Goal: Transaction & Acquisition: Download file/media

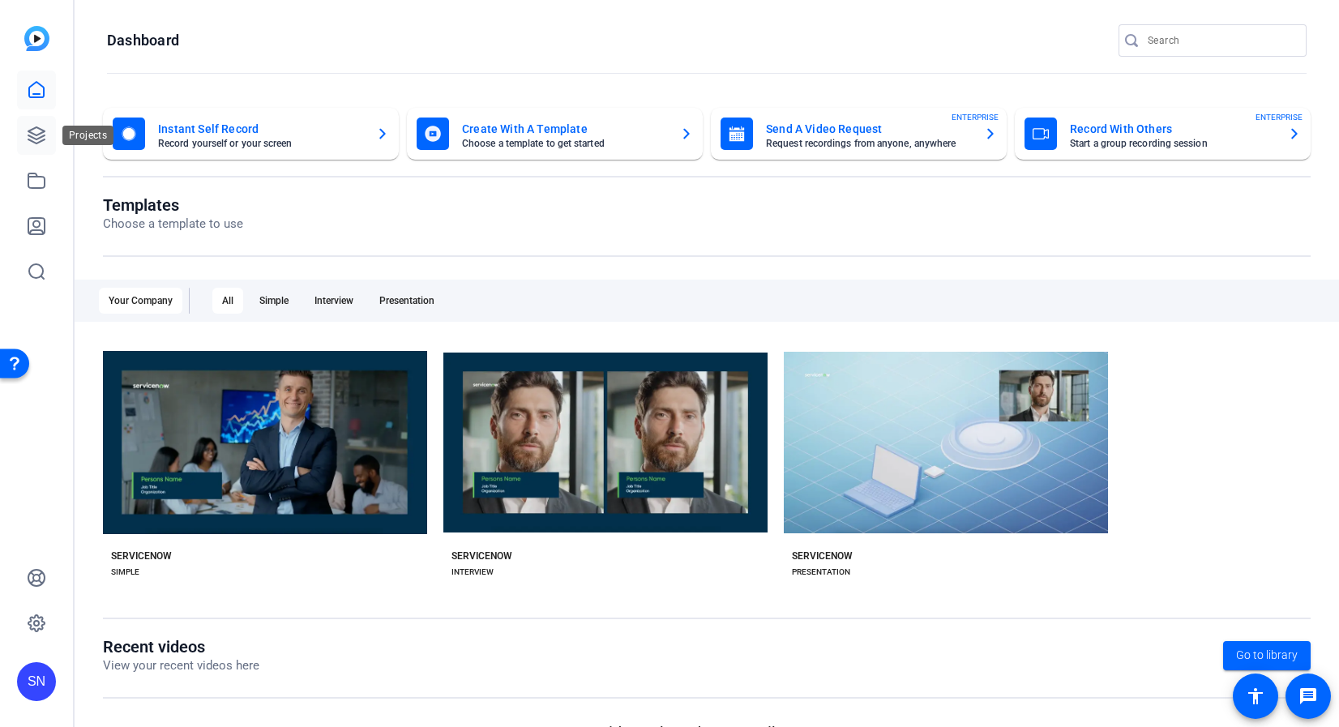
click at [35, 140] on icon at bounding box center [36, 135] width 19 height 19
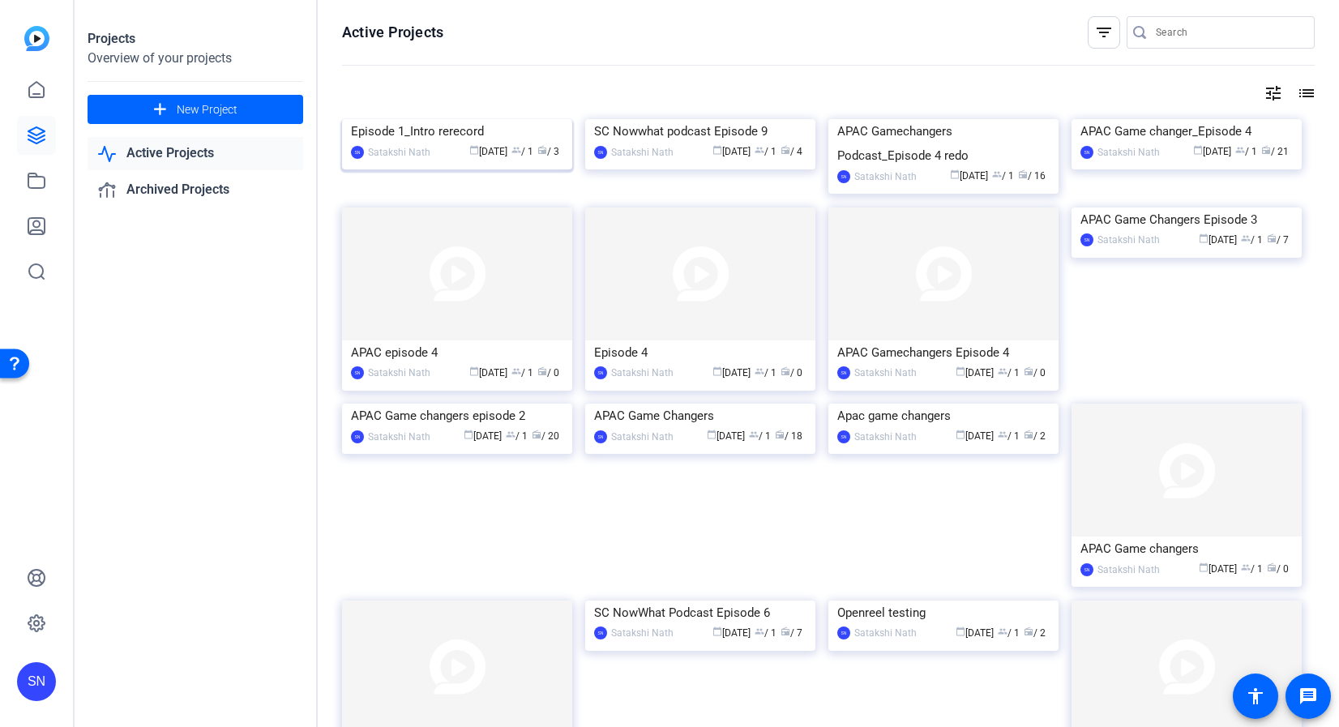
click at [407, 143] on div "Episode 1_Intro rerecord" at bounding box center [457, 131] width 212 height 24
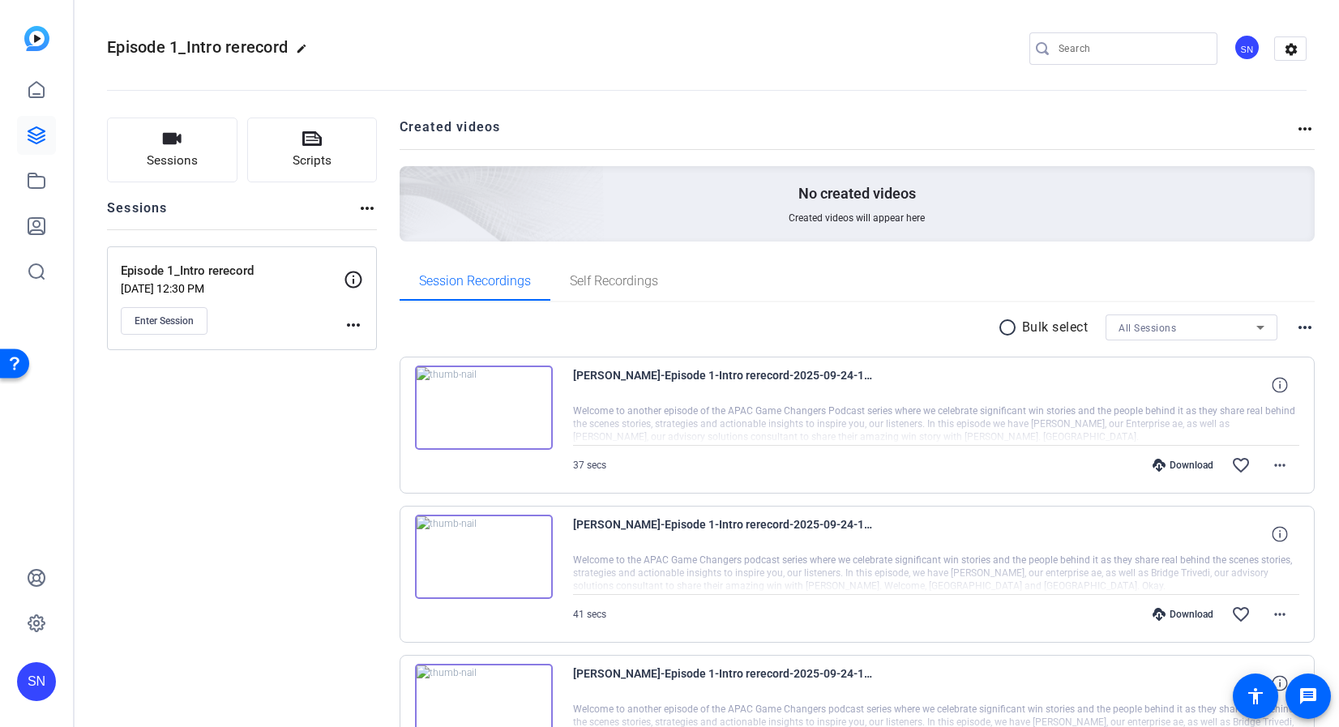
click at [1003, 327] on mat-icon "radio_button_unchecked" at bounding box center [1010, 327] width 24 height 19
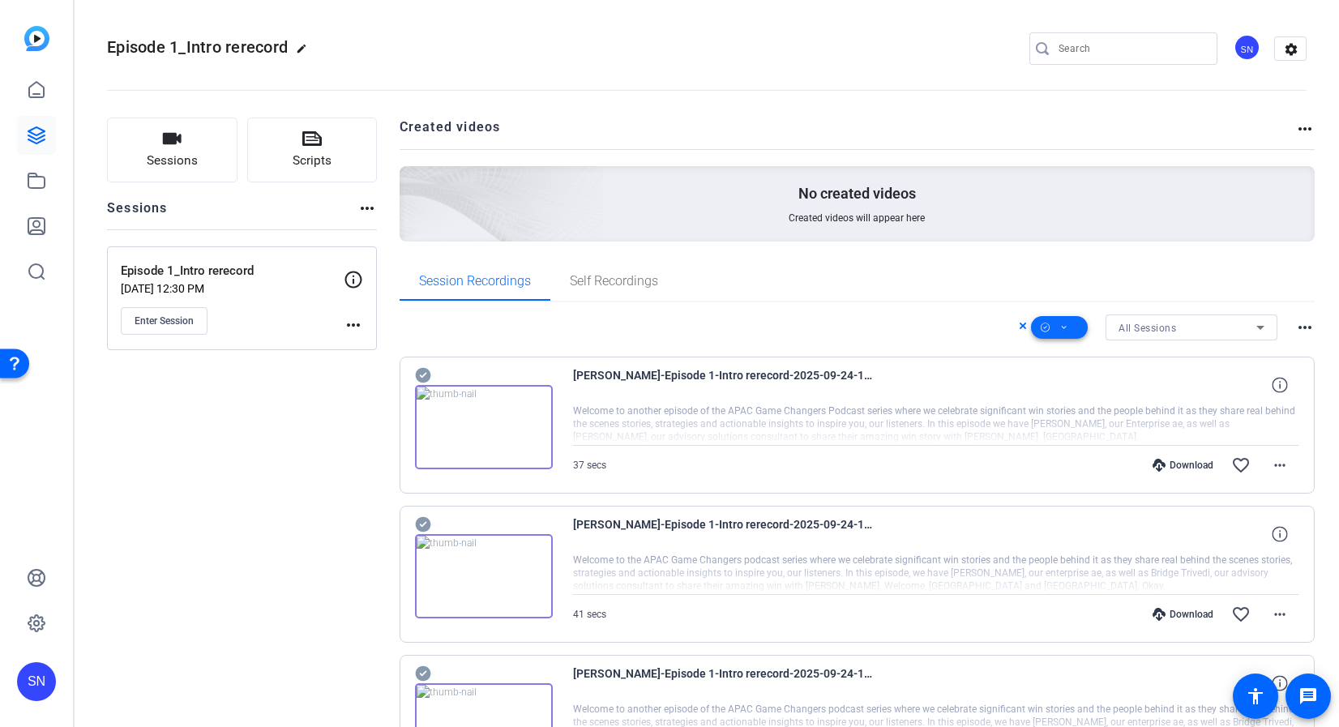
click at [1065, 332] on span at bounding box center [1059, 327] width 57 height 39
click at [1076, 410] on span "Download MP4" at bounding box center [1078, 413] width 86 height 19
click at [1064, 323] on span at bounding box center [1059, 327] width 57 height 39
click at [1062, 413] on span "Download MP4" at bounding box center [1078, 413] width 86 height 19
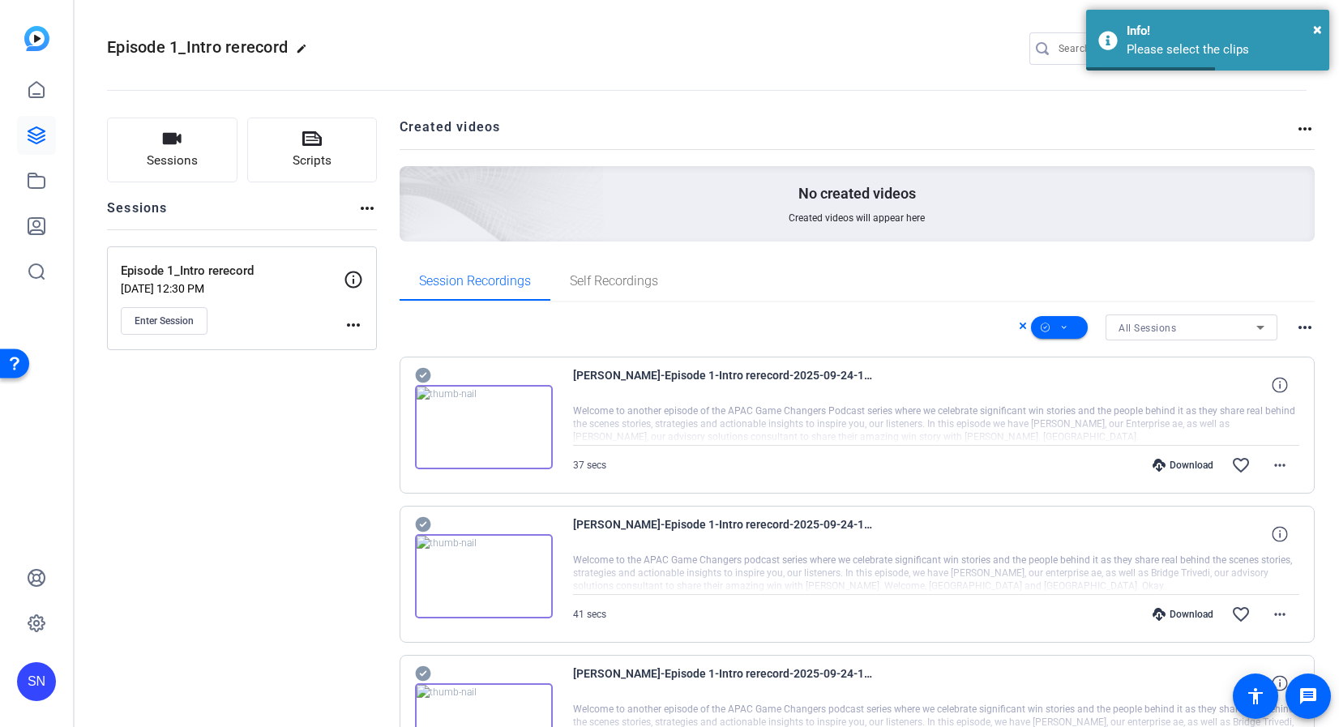
click at [427, 379] on icon at bounding box center [422, 375] width 15 height 15
click at [417, 528] on icon at bounding box center [422, 524] width 15 height 15
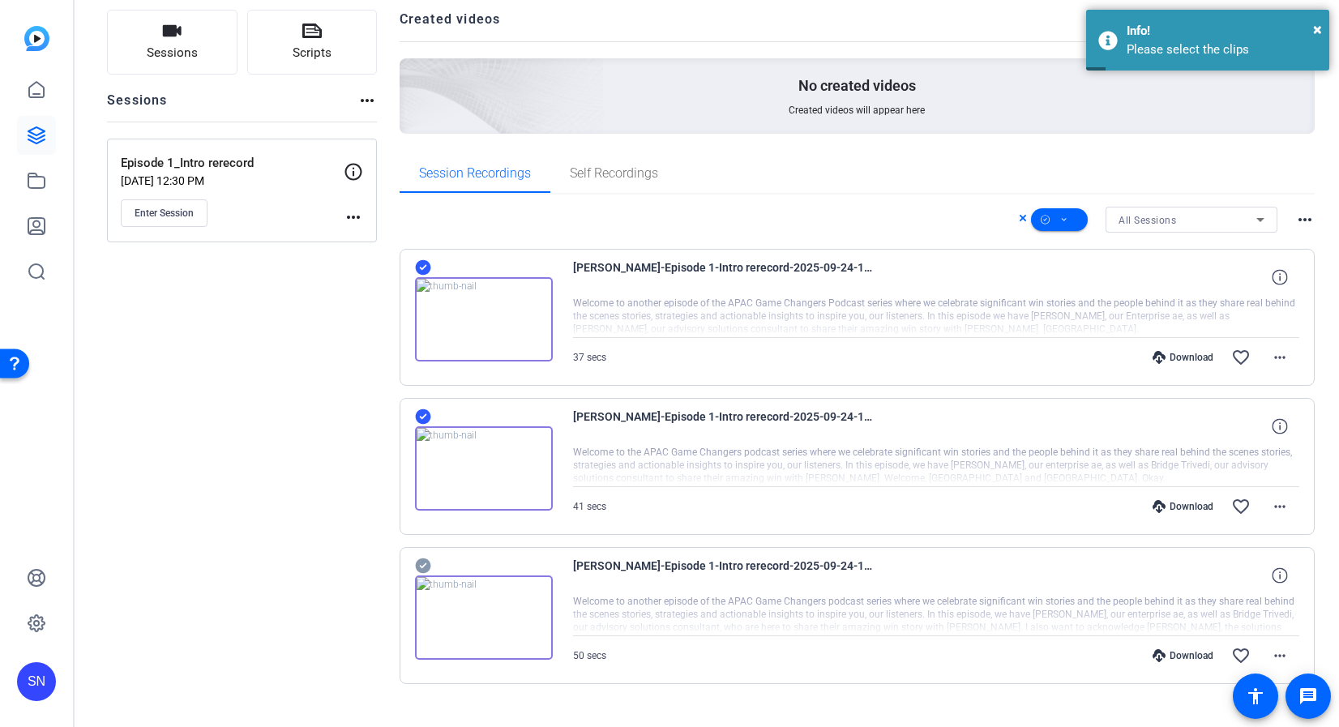
scroll to position [119, 0]
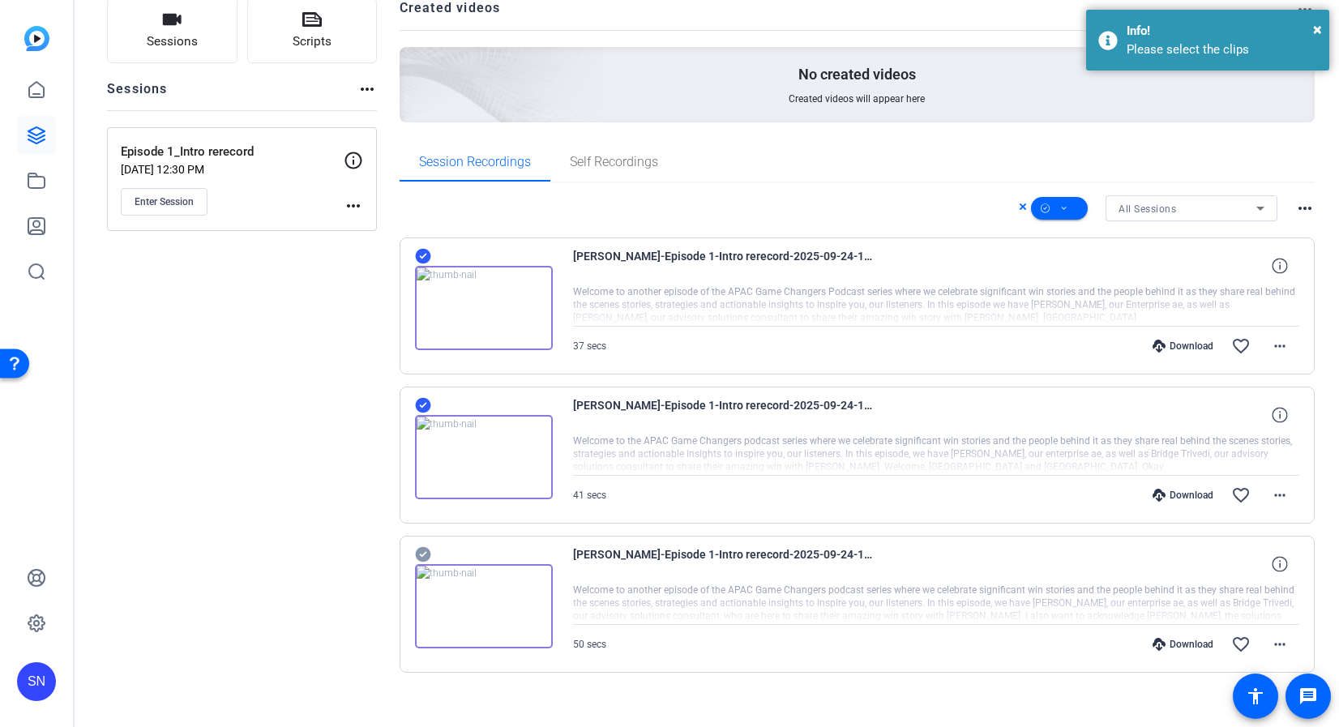
click at [426, 554] on icon at bounding box center [422, 554] width 15 height 15
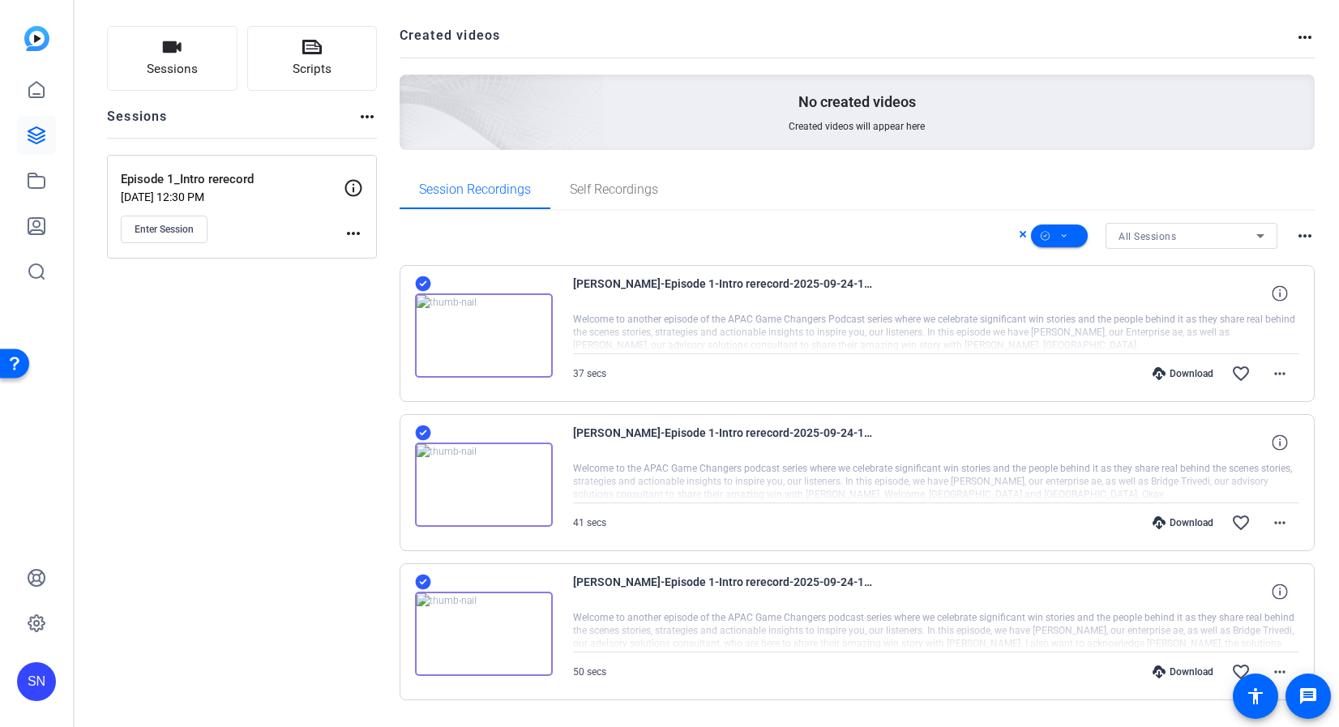
scroll to position [91, 0]
click at [1060, 238] on icon at bounding box center [1064, 237] width 8 height 20
click at [1058, 323] on span "Download MP4" at bounding box center [1078, 323] width 86 height 19
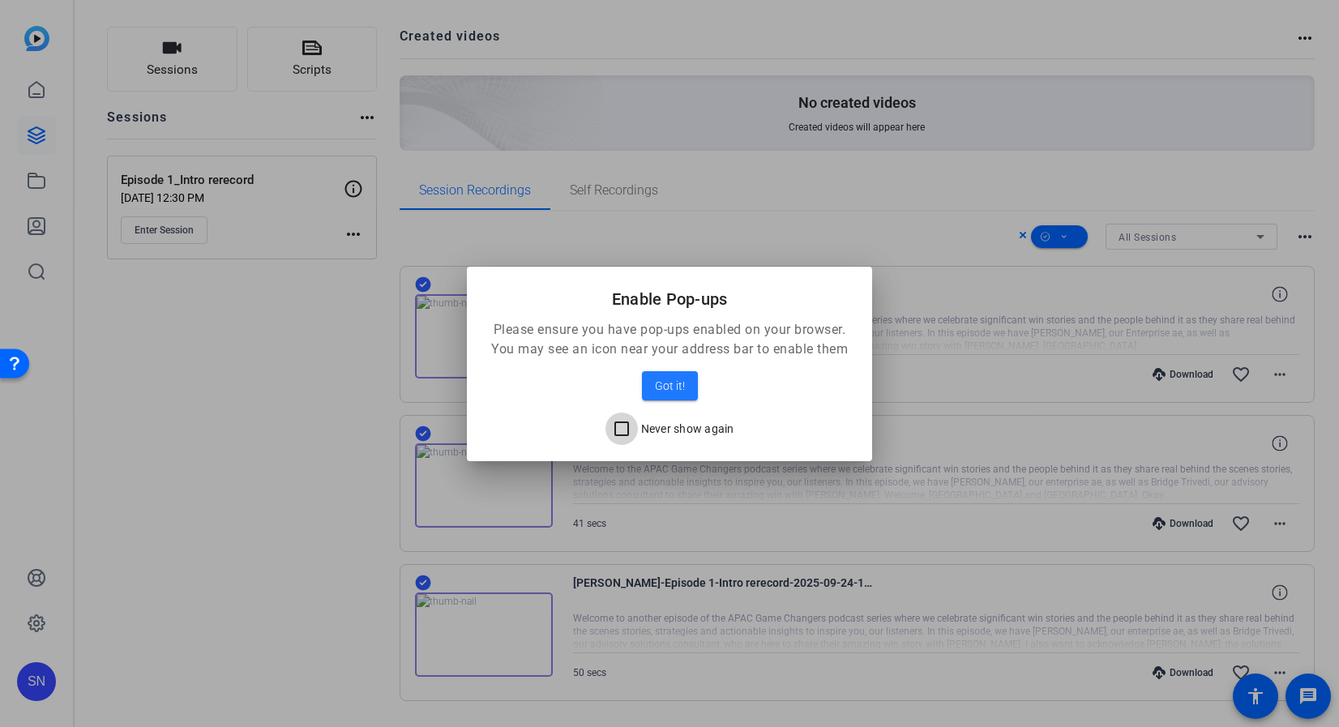
click at [617, 424] on input "Never show again" at bounding box center [621, 429] width 32 height 32
checkbox input "true"
click at [683, 393] on span "Got it!" at bounding box center [670, 385] width 30 height 19
